Goal: Task Accomplishment & Management: Complete application form

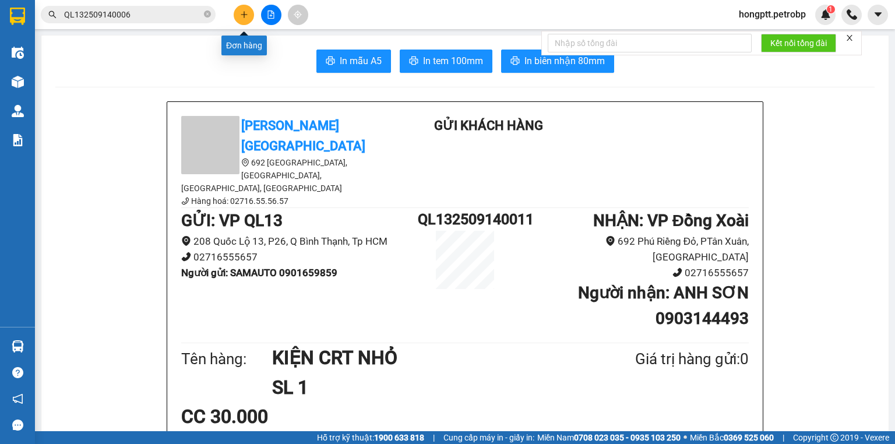
click at [249, 16] on button at bounding box center [244, 15] width 20 height 20
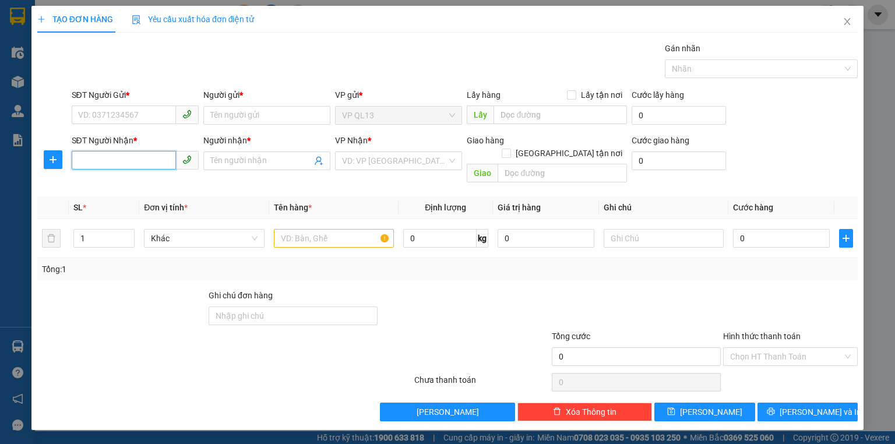
click at [136, 166] on input "SĐT Người Nhận *" at bounding box center [124, 160] width 104 height 19
drag, startPoint x: 110, startPoint y: 185, endPoint x: 128, endPoint y: 124, distance: 64.5
click at [110, 185] on div "0386798776 - DƯƠNG" at bounding box center [135, 183] width 113 height 13
type input "0386798776"
type input "DƯƠNG"
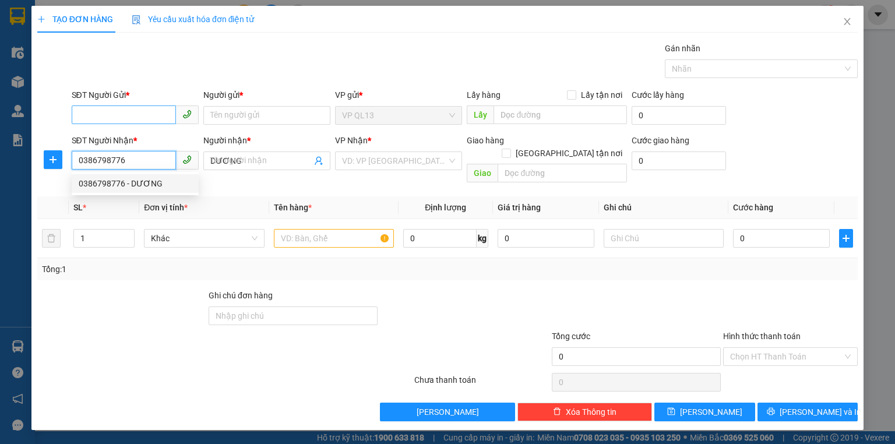
type input "30.000"
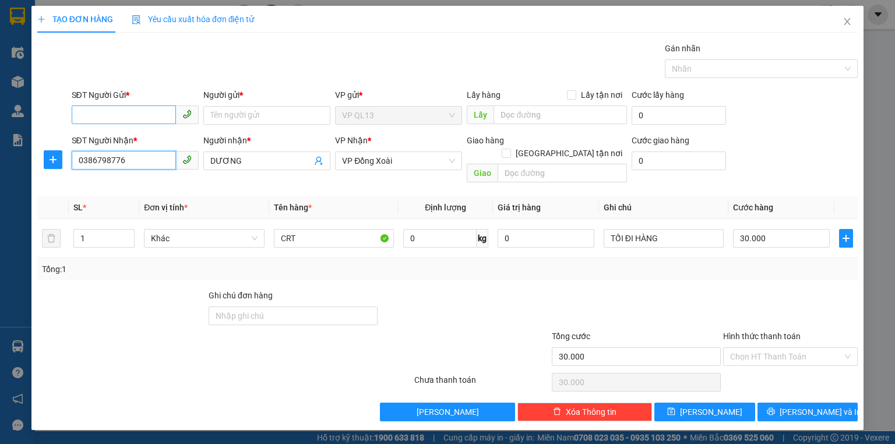
type input "0386798776"
click at [130, 117] on input "SĐT Người Gửi *" at bounding box center [124, 114] width 104 height 19
click at [112, 135] on div "0982551070 - HUỆ" at bounding box center [135, 138] width 113 height 13
type input "0982551070"
type input "HUỆ"
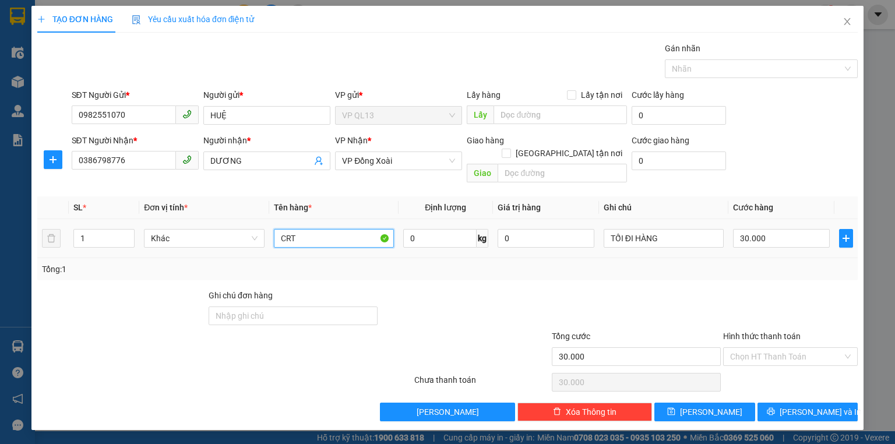
click at [338, 229] on input "CRT" at bounding box center [334, 238] width 120 height 19
type input "C"
type input "KIỆN NHỎ"
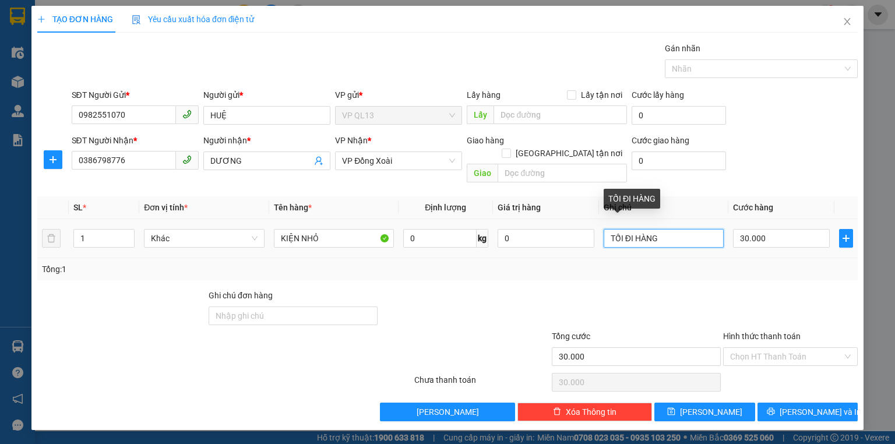
click at [688, 230] on input "TỐI ĐI HÀNG" at bounding box center [664, 238] width 120 height 19
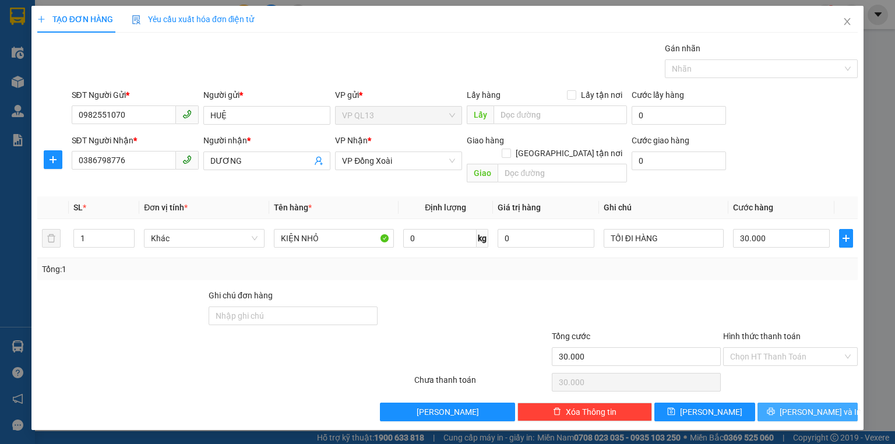
click at [839, 403] on button "[PERSON_NAME] và In" at bounding box center [808, 412] width 101 height 19
click at [818, 406] on span "[PERSON_NAME] và In" at bounding box center [821, 412] width 82 height 13
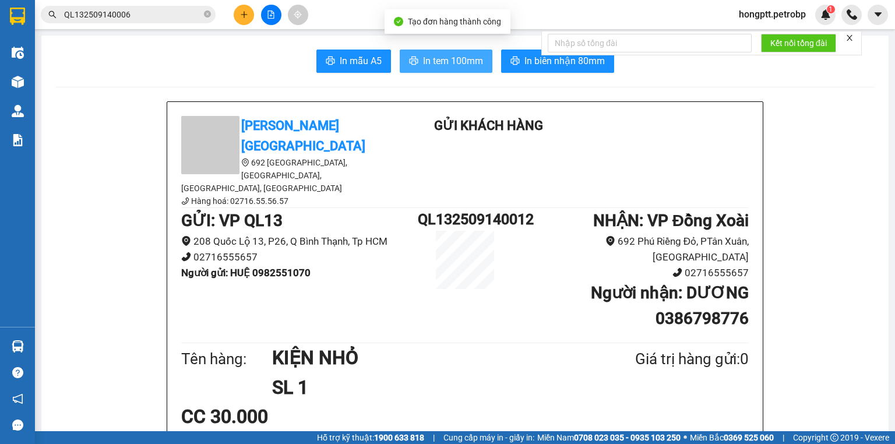
click at [450, 57] on span "In tem 100mm" at bounding box center [453, 61] width 60 height 15
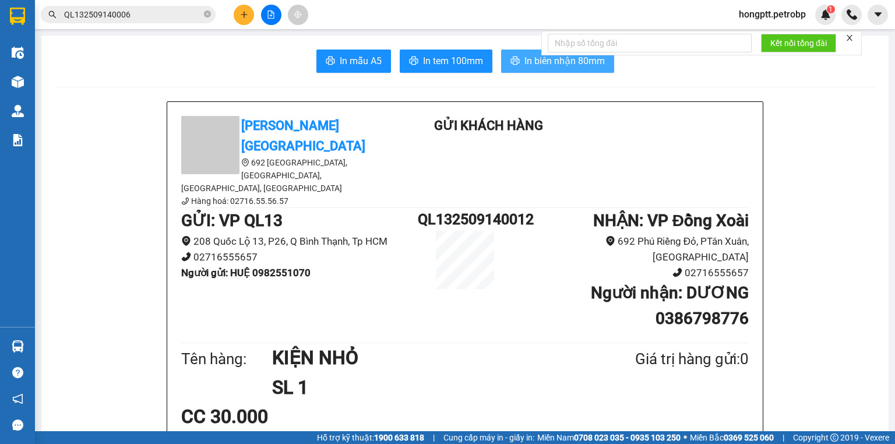
click at [517, 63] on button "In biên nhận 80mm" at bounding box center [557, 61] width 113 height 23
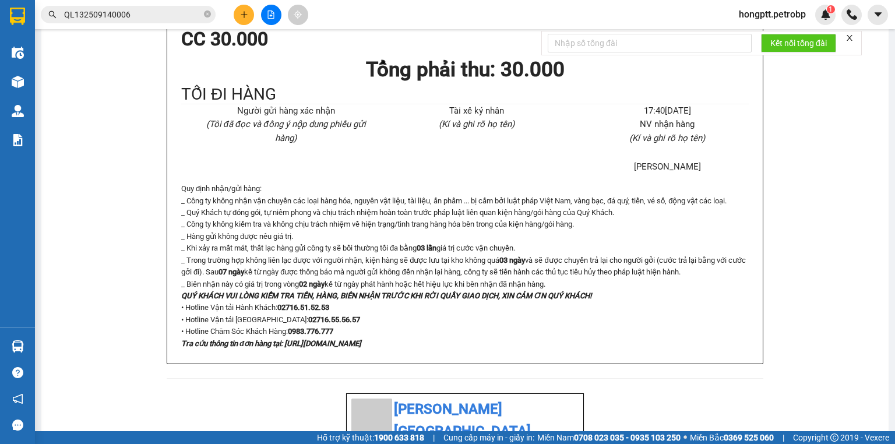
click at [882, 189] on main "In mẫu A5 In tem 100mm In biên nhận 80mm Petro Bình Phước 692 [GEOGRAPHIC_DATA]…" at bounding box center [447, 215] width 895 height 431
